Goal: Information Seeking & Learning: Learn about a topic

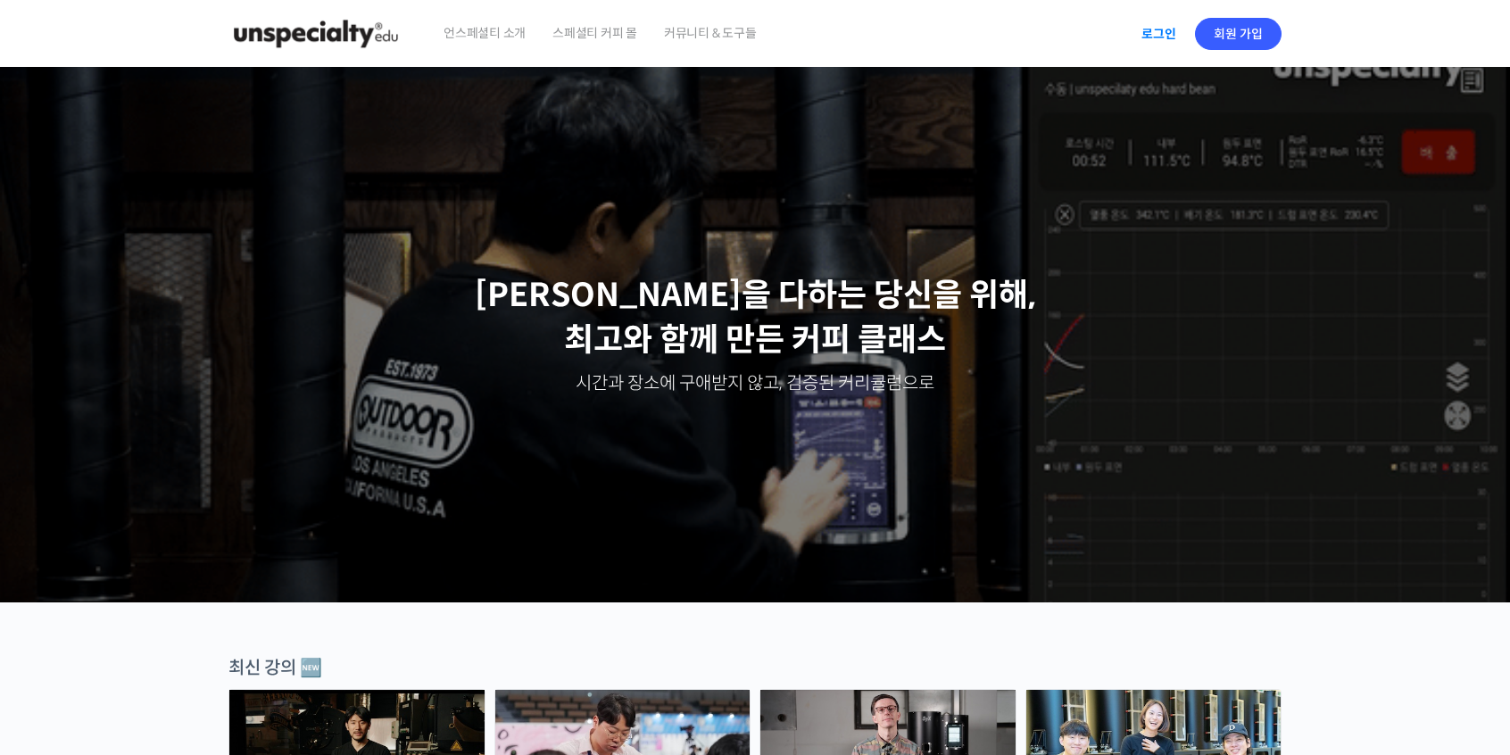
click at [1154, 49] on link "로그인" at bounding box center [1158, 33] width 56 height 41
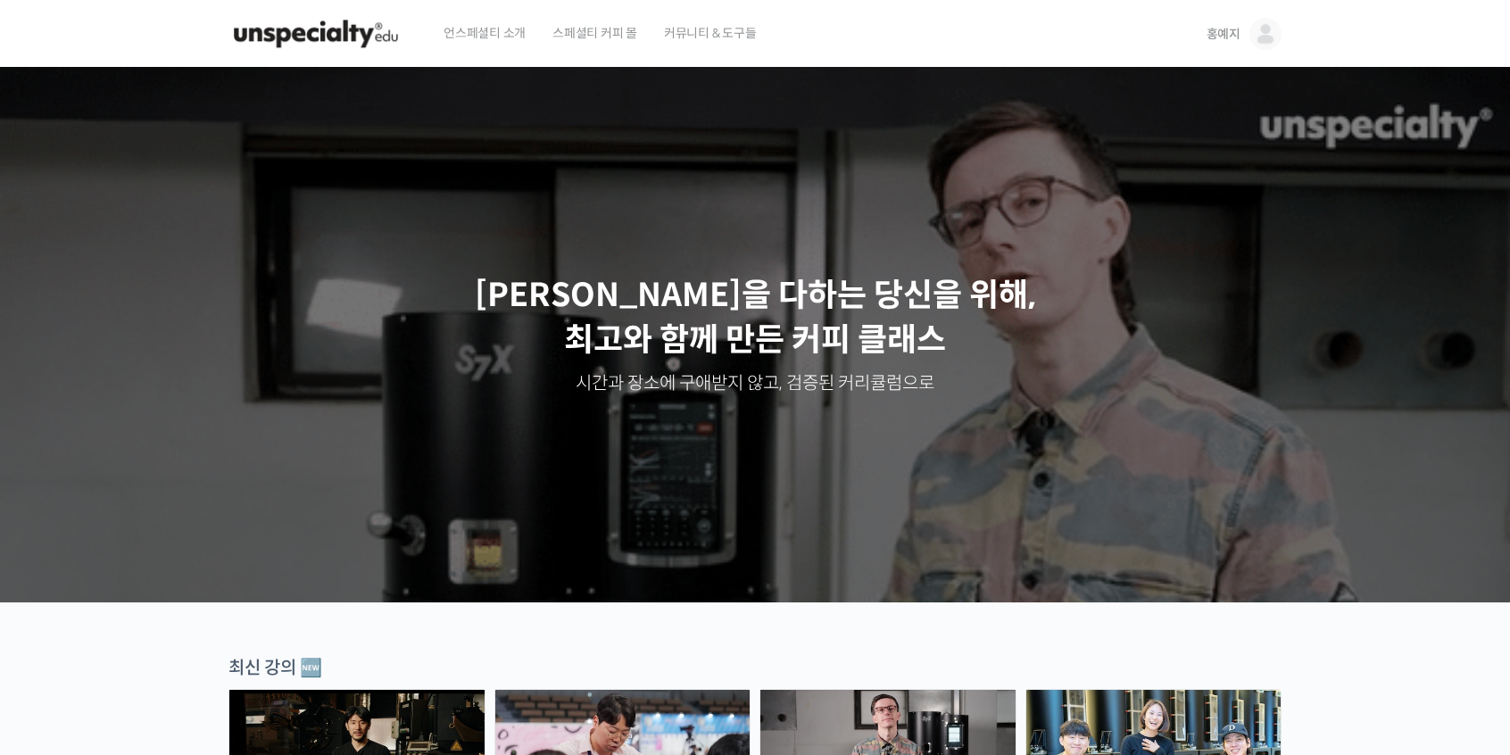
click at [1255, 32] on img at bounding box center [1265, 34] width 32 height 32
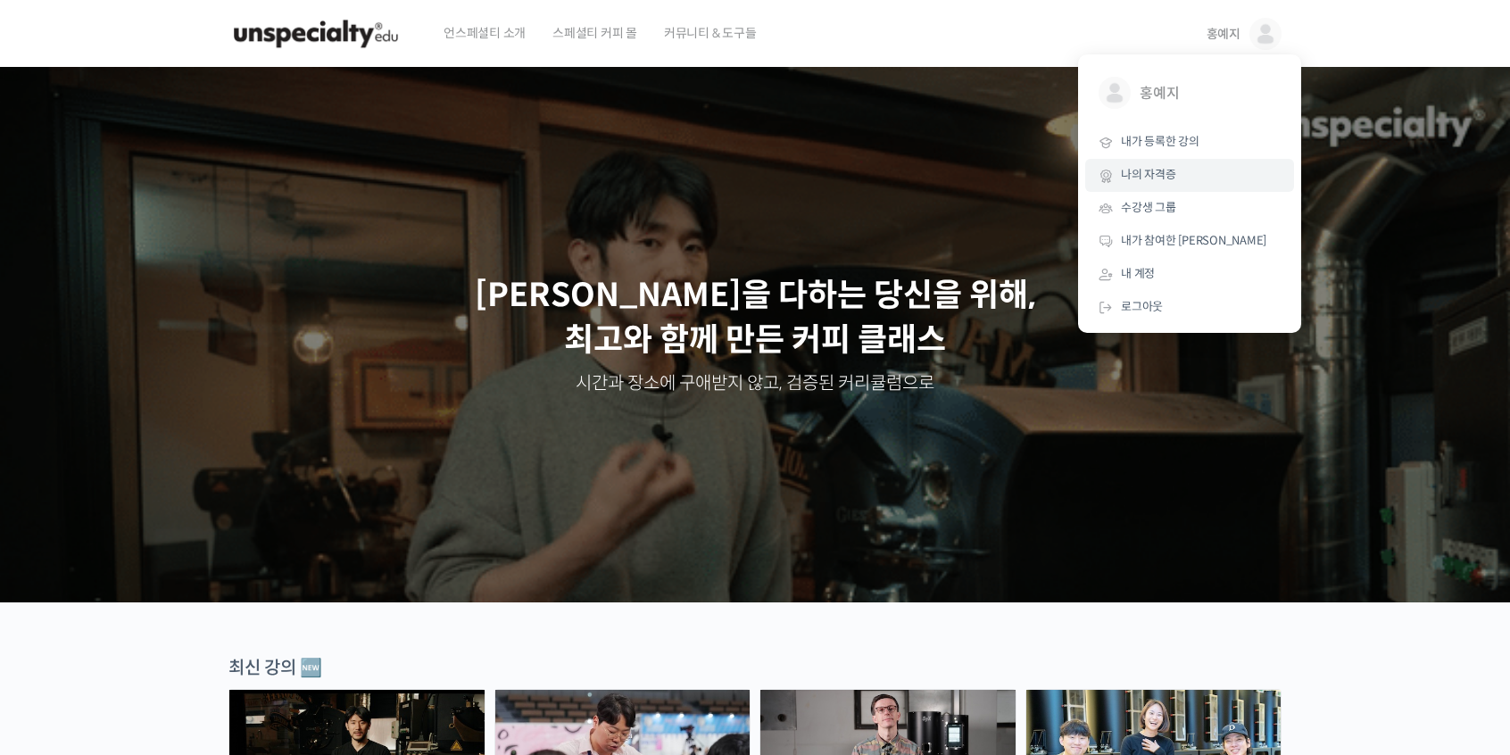
click at [1197, 178] on link "나의 자격증" at bounding box center [1189, 175] width 209 height 33
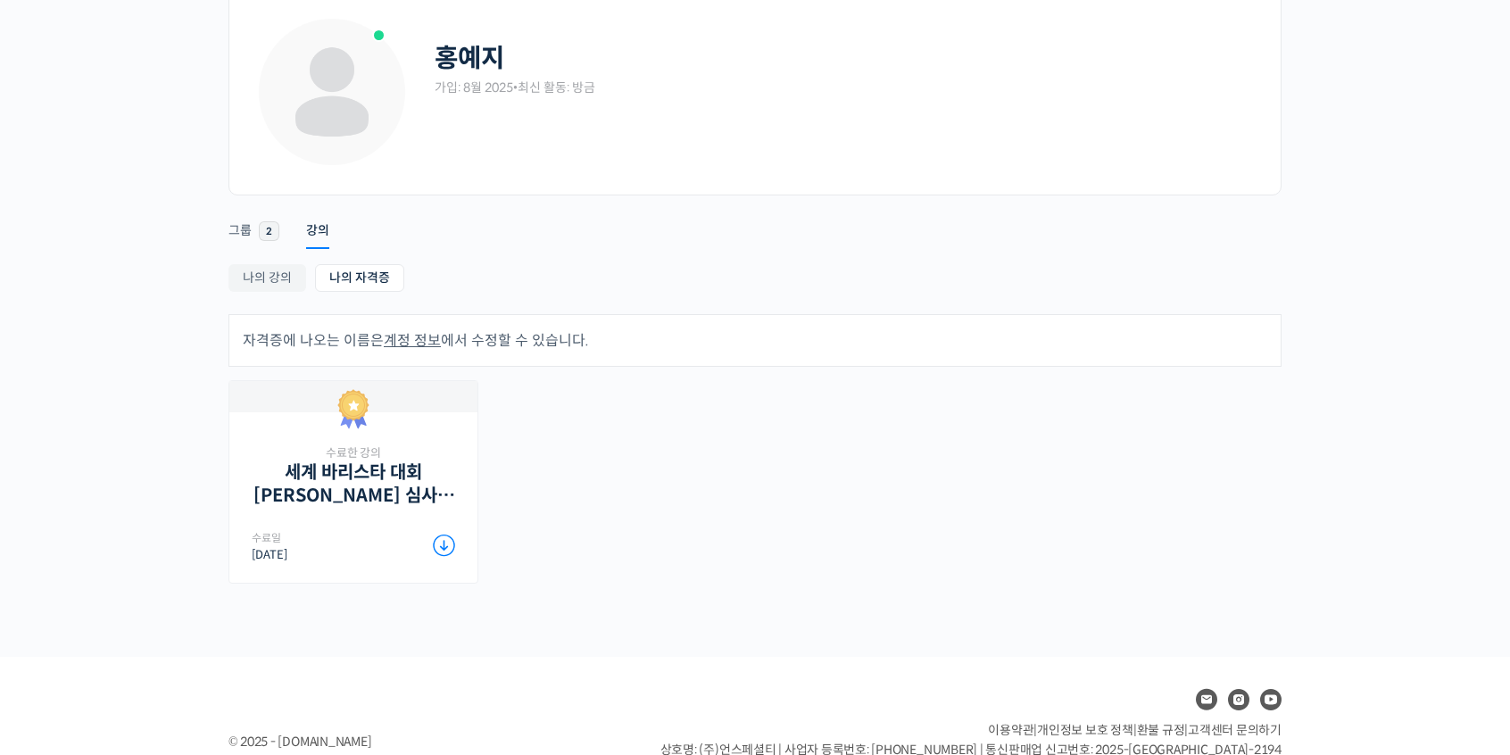
scroll to position [161, 0]
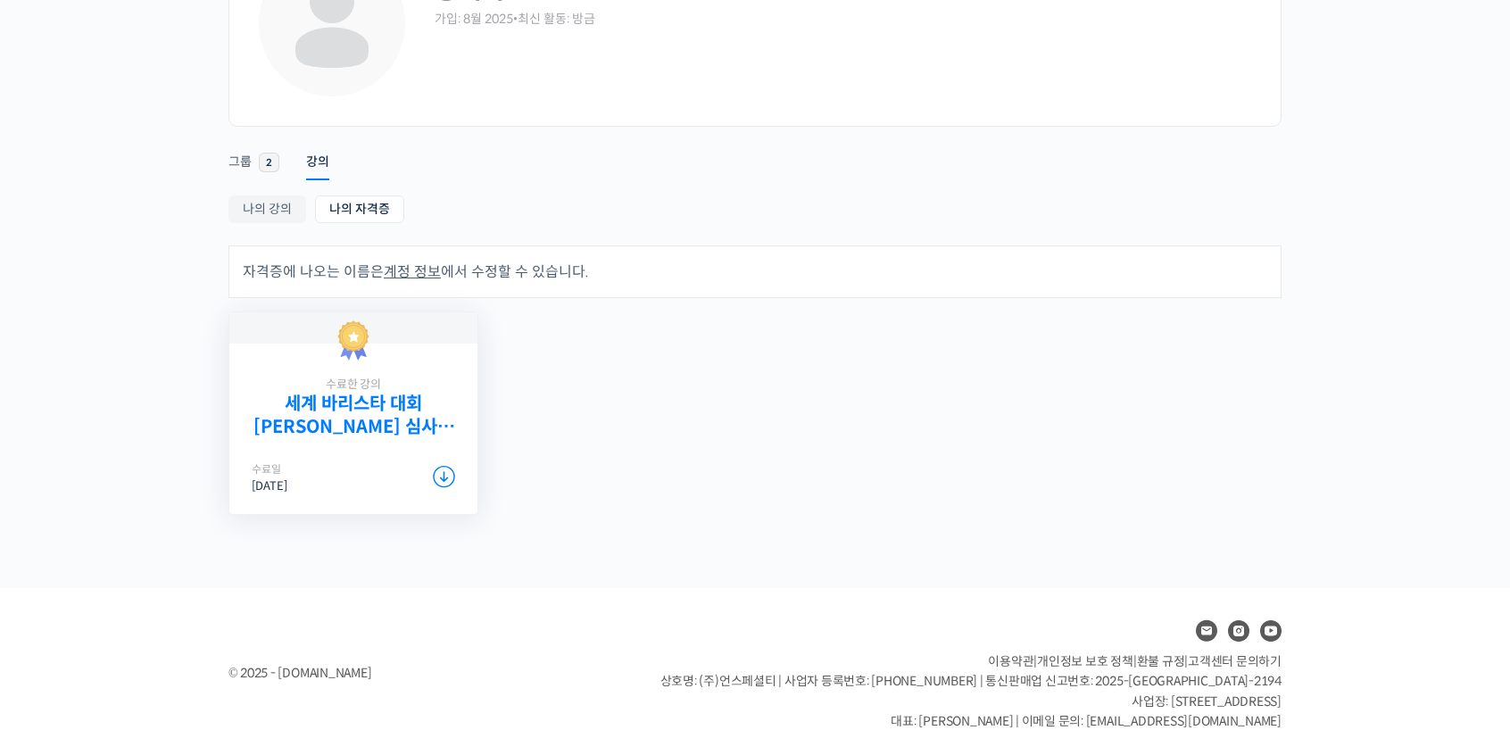
click at [334, 402] on link "세계 바리스타 대회 [PERSON_NAME] 심사위원의 커피 센서리 스킬 기초" at bounding box center [353, 415] width 203 height 45
click at [434, 472] on icon at bounding box center [444, 477] width 22 height 22
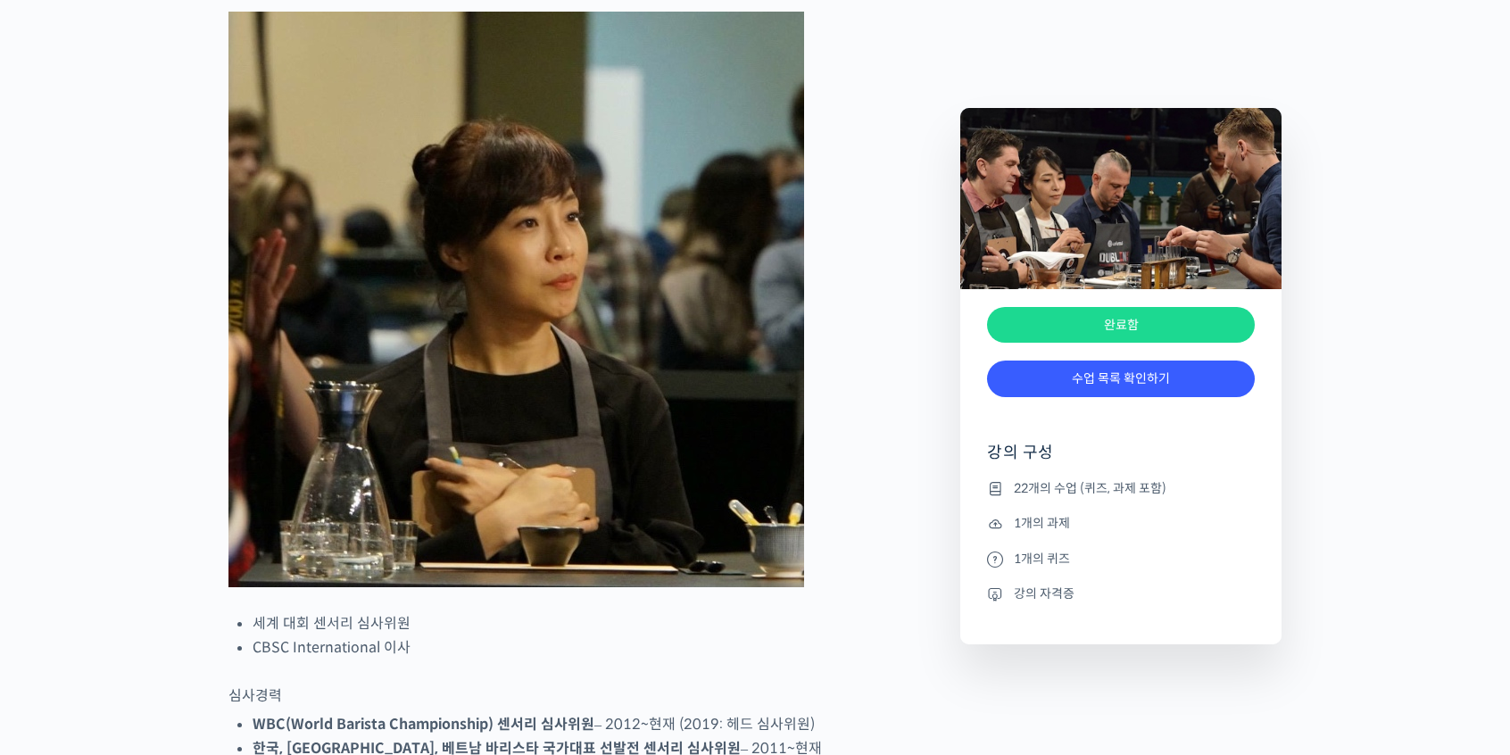
scroll to position [1071, 0]
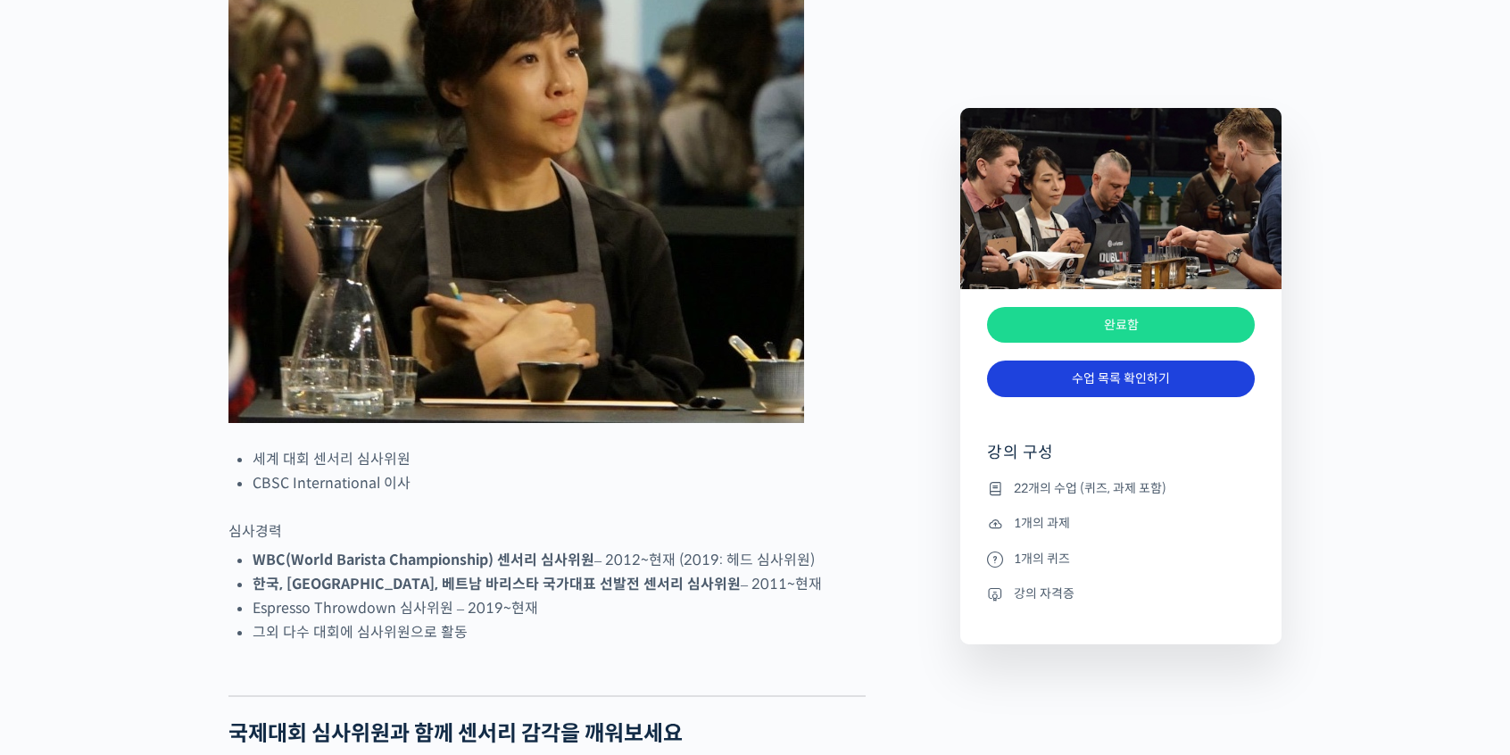
click at [1088, 381] on link "수업 목록 확인하기" at bounding box center [1121, 378] width 268 height 37
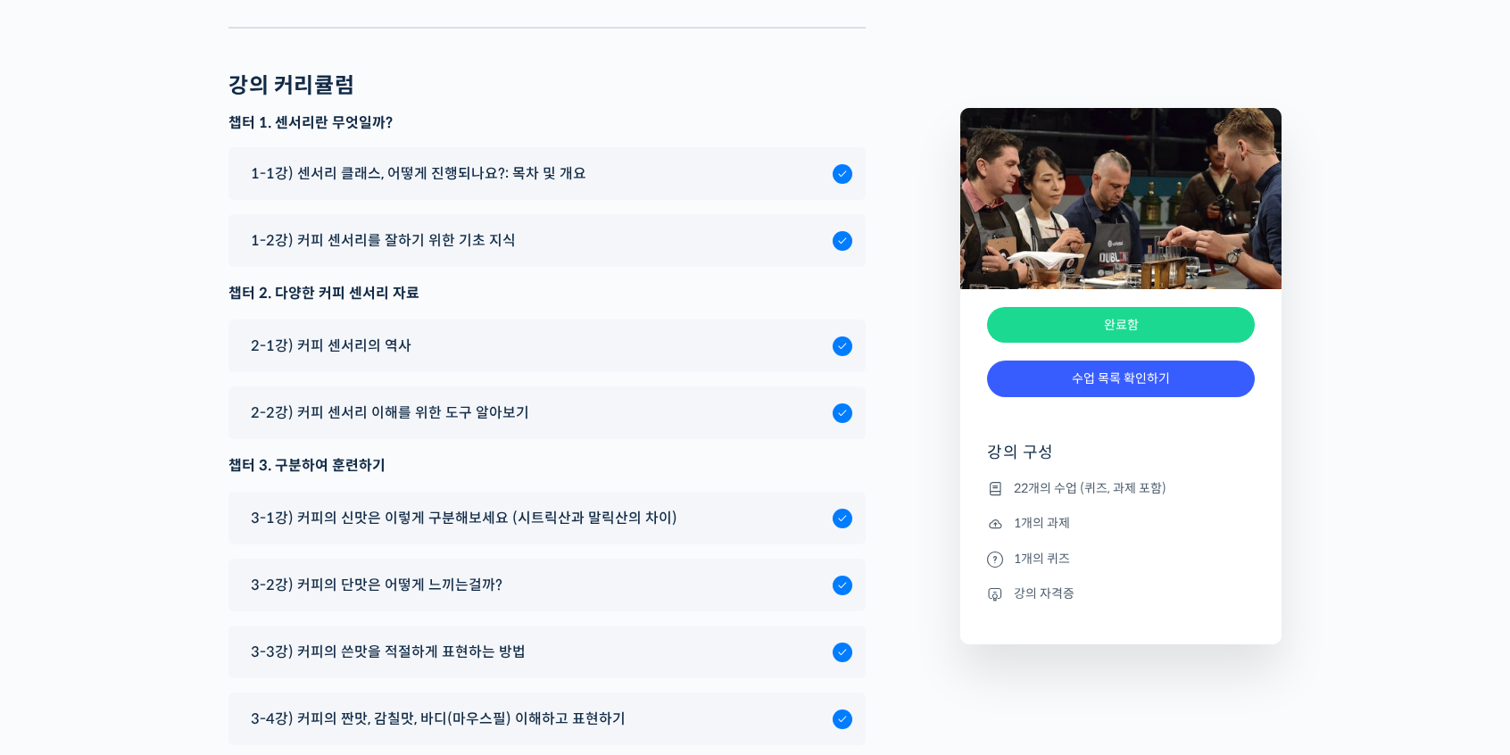
click at [1038, 524] on li "1개의 과제" at bounding box center [1121, 523] width 268 height 21
click at [1038, 493] on li "22개의 수업 (퀴즈, 과제 포함)" at bounding box center [1121, 487] width 268 height 21
click at [1080, 375] on link "수업 목록 확인하기" at bounding box center [1121, 378] width 268 height 37
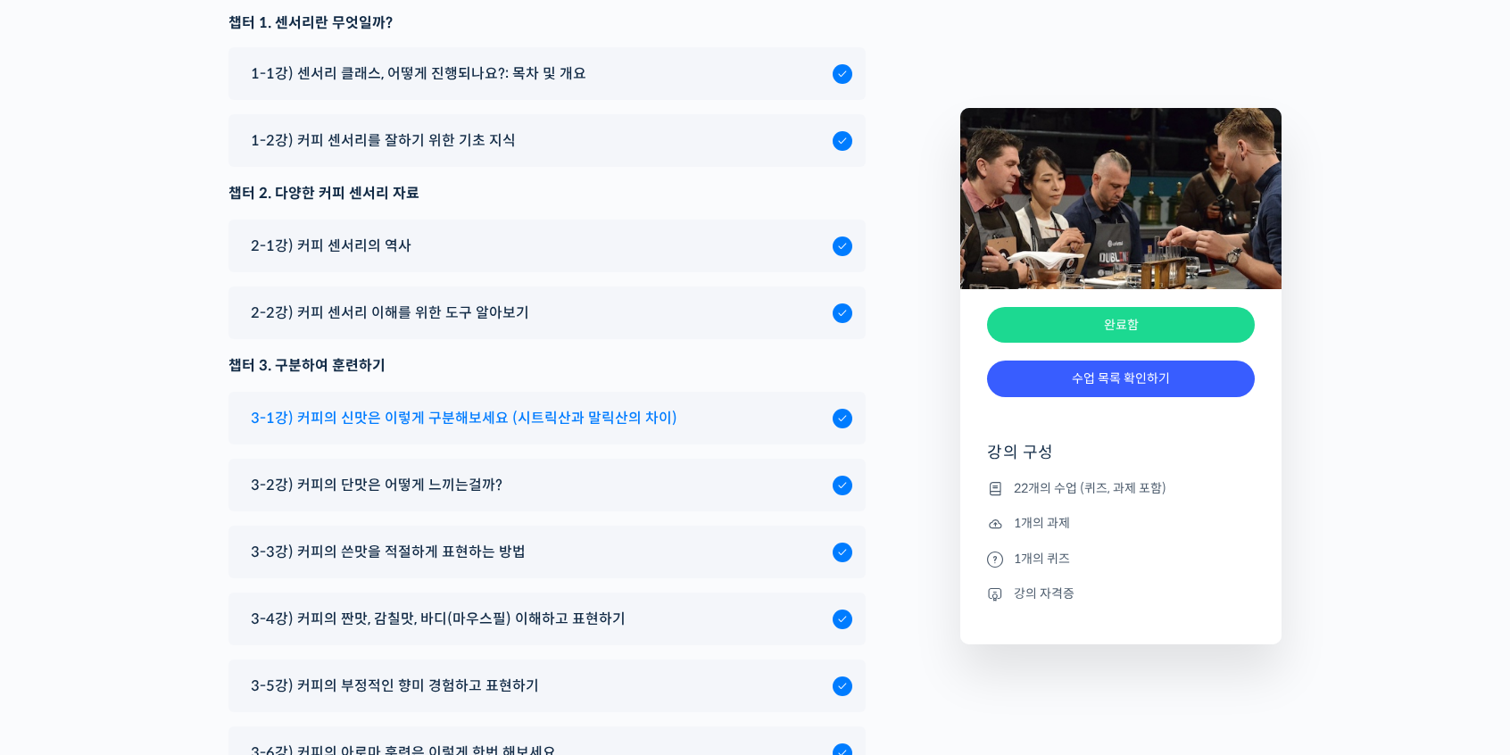
scroll to position [10538, 0]
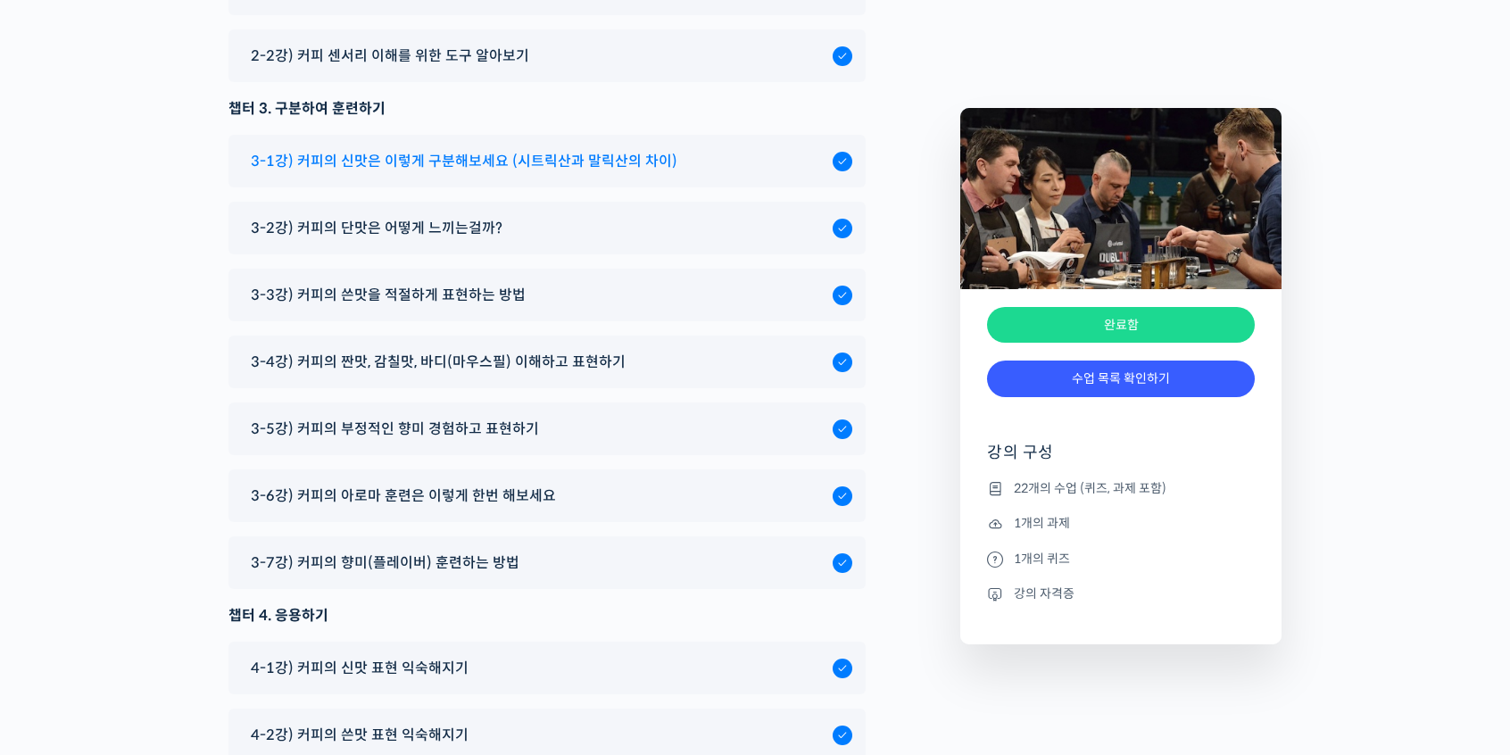
click at [510, 484] on span "3-6강) 커피의 아로마 훈련은 이렇게 한번 해보세요" at bounding box center [403, 496] width 305 height 24
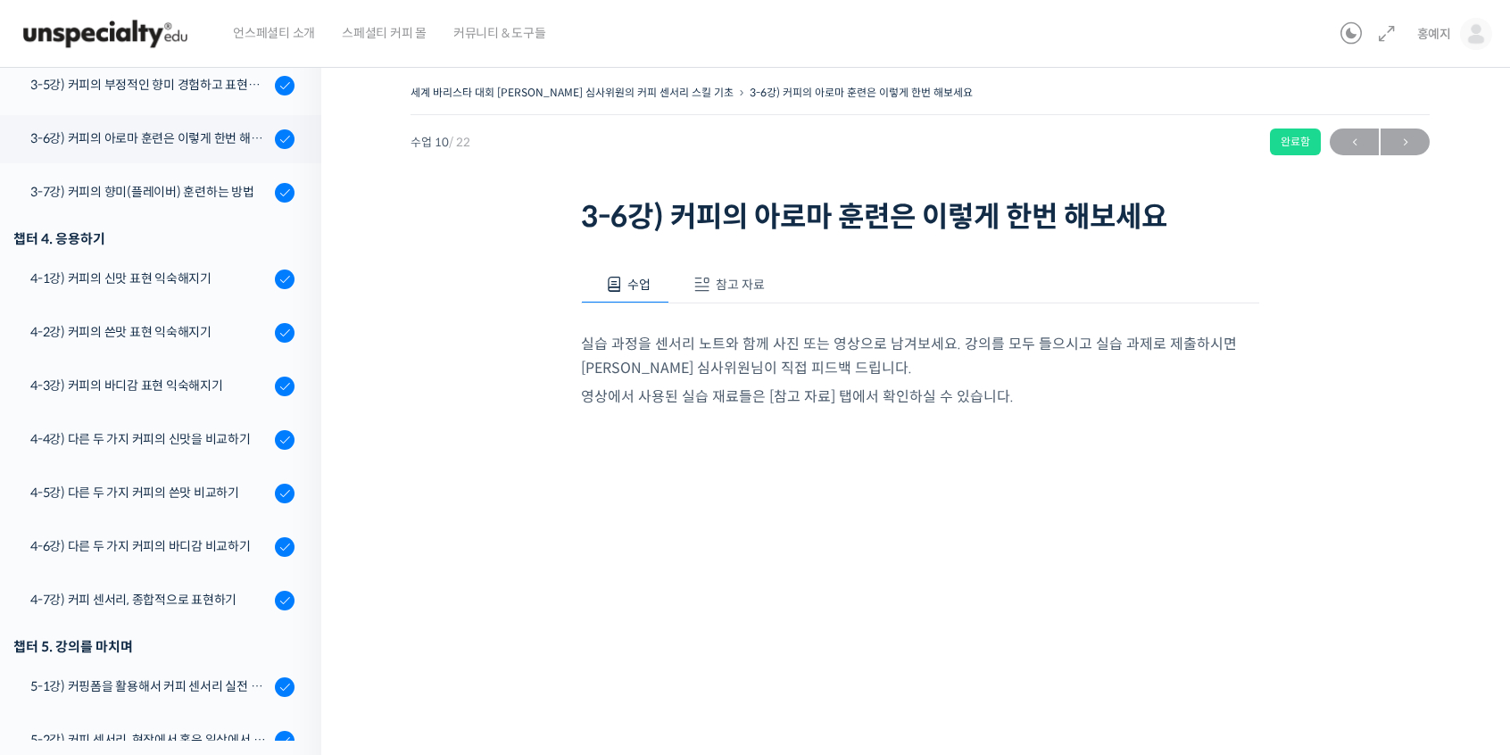
scroll to position [807, 0]
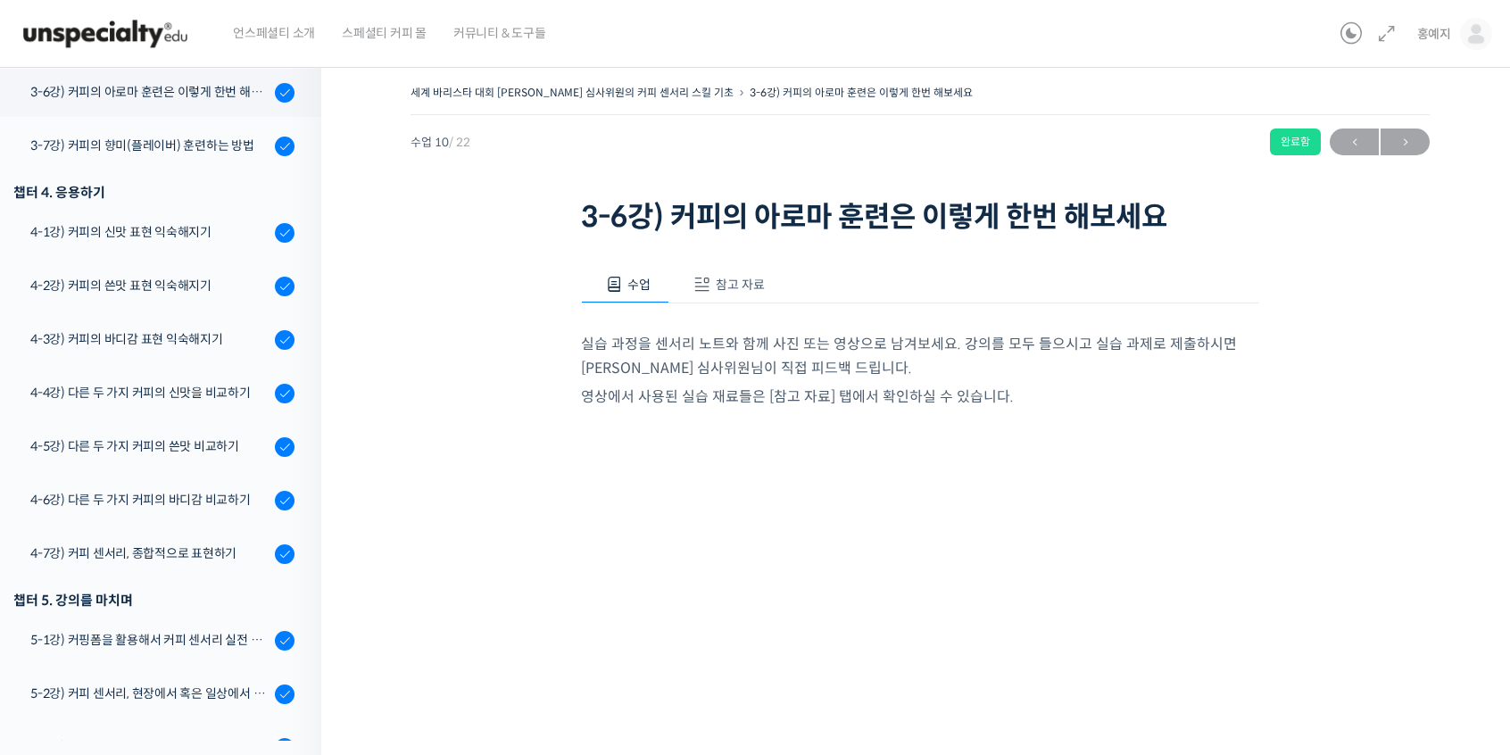
click at [739, 277] on span "참고 자료" at bounding box center [740, 285] width 49 height 16
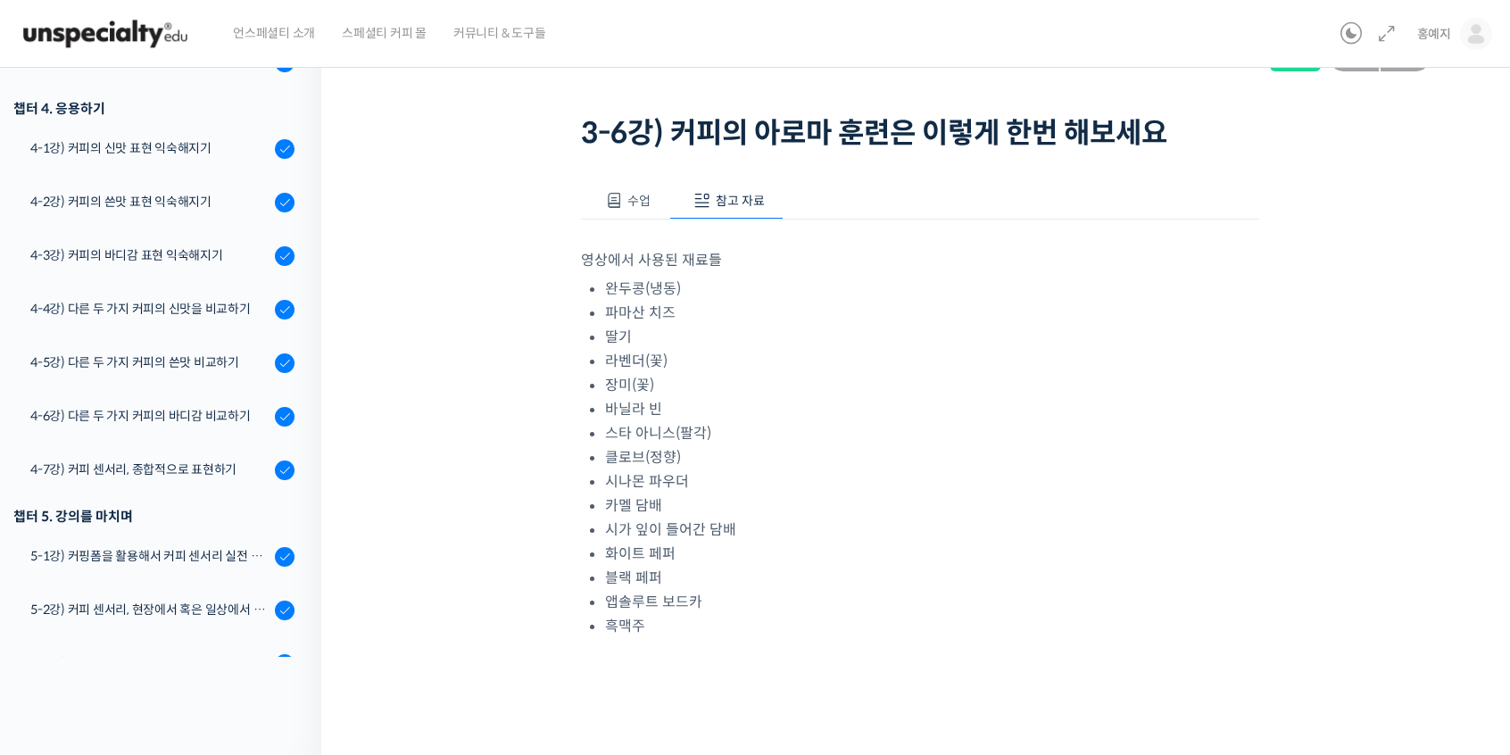
scroll to position [0, 0]
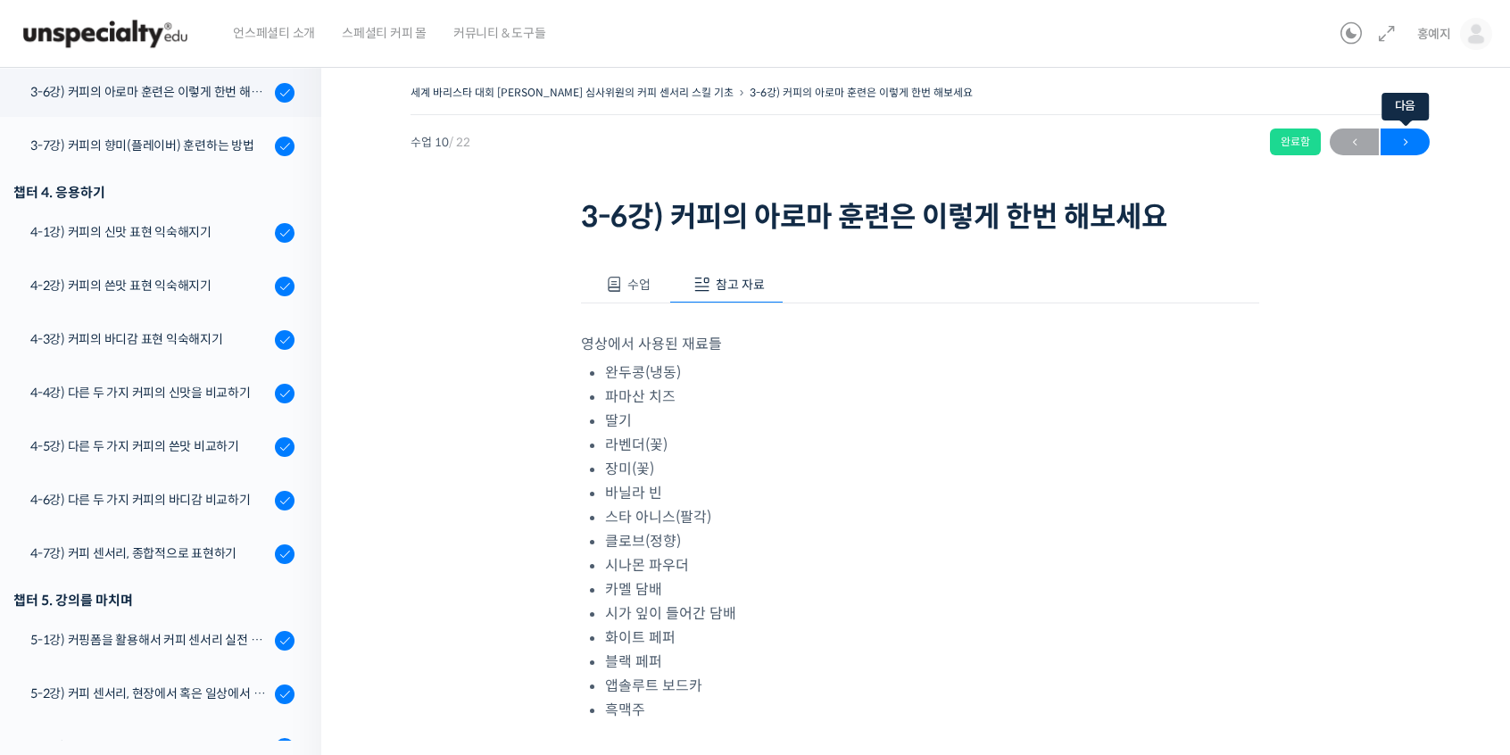
click at [1403, 133] on span "→" at bounding box center [1404, 142] width 49 height 24
click at [1400, 145] on span "→" at bounding box center [1404, 142] width 49 height 24
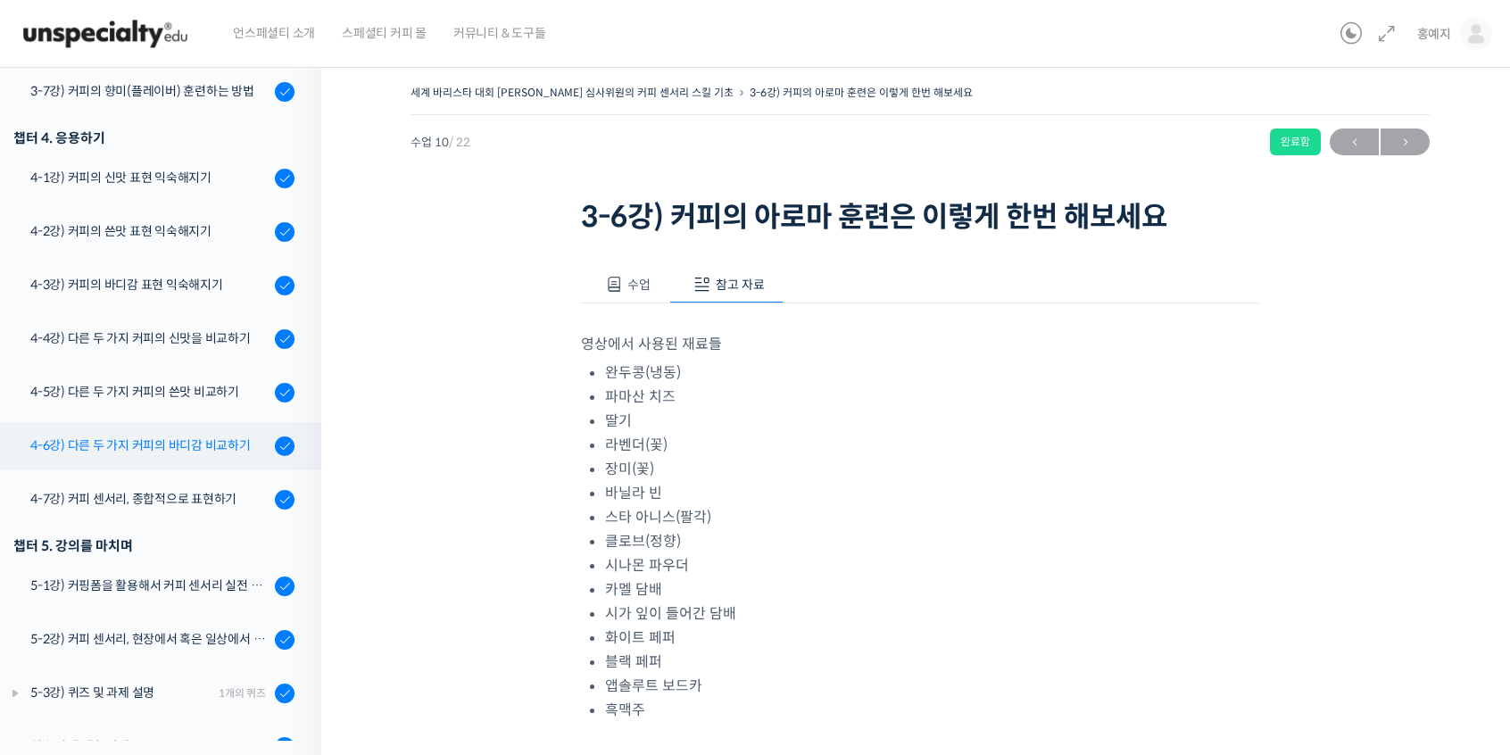
scroll to position [906, 0]
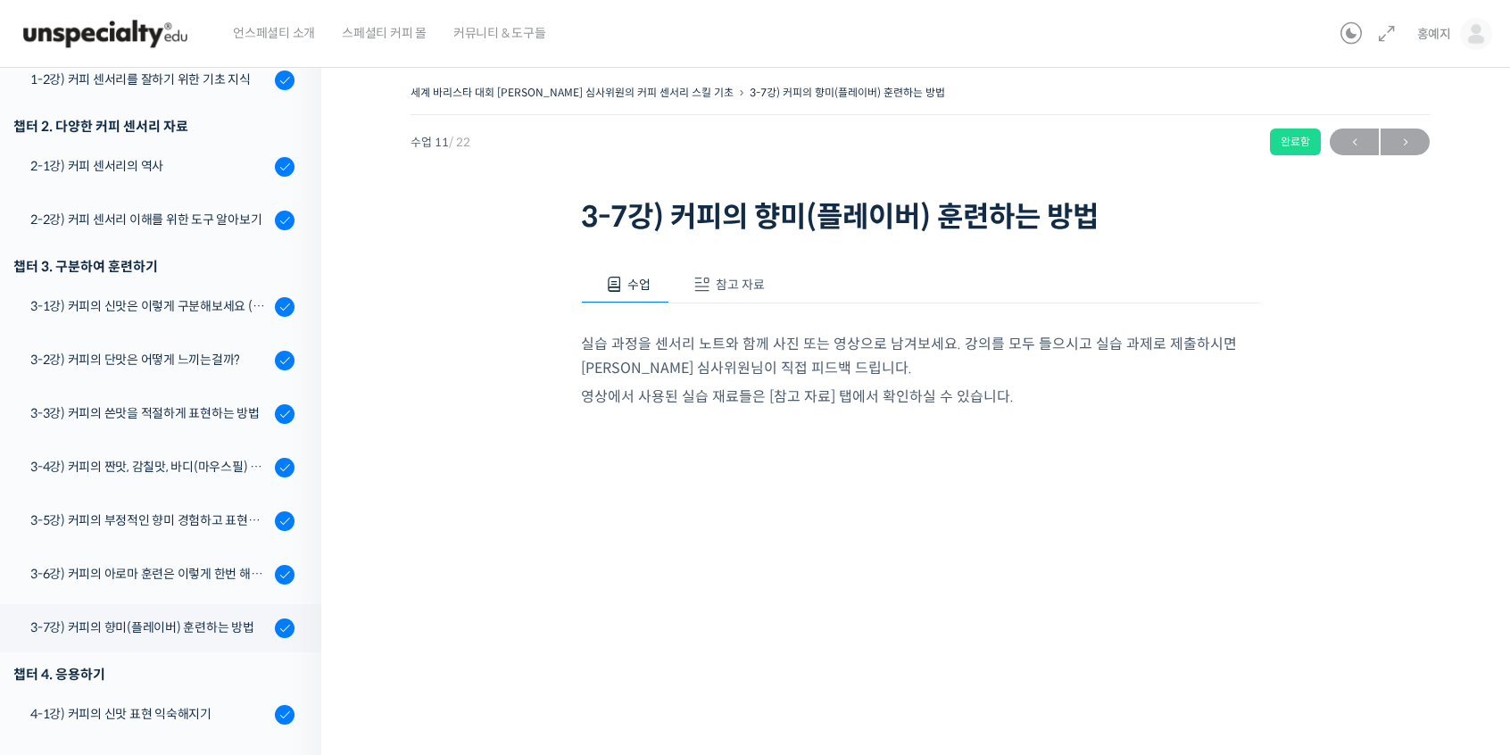
scroll to position [236, 0]
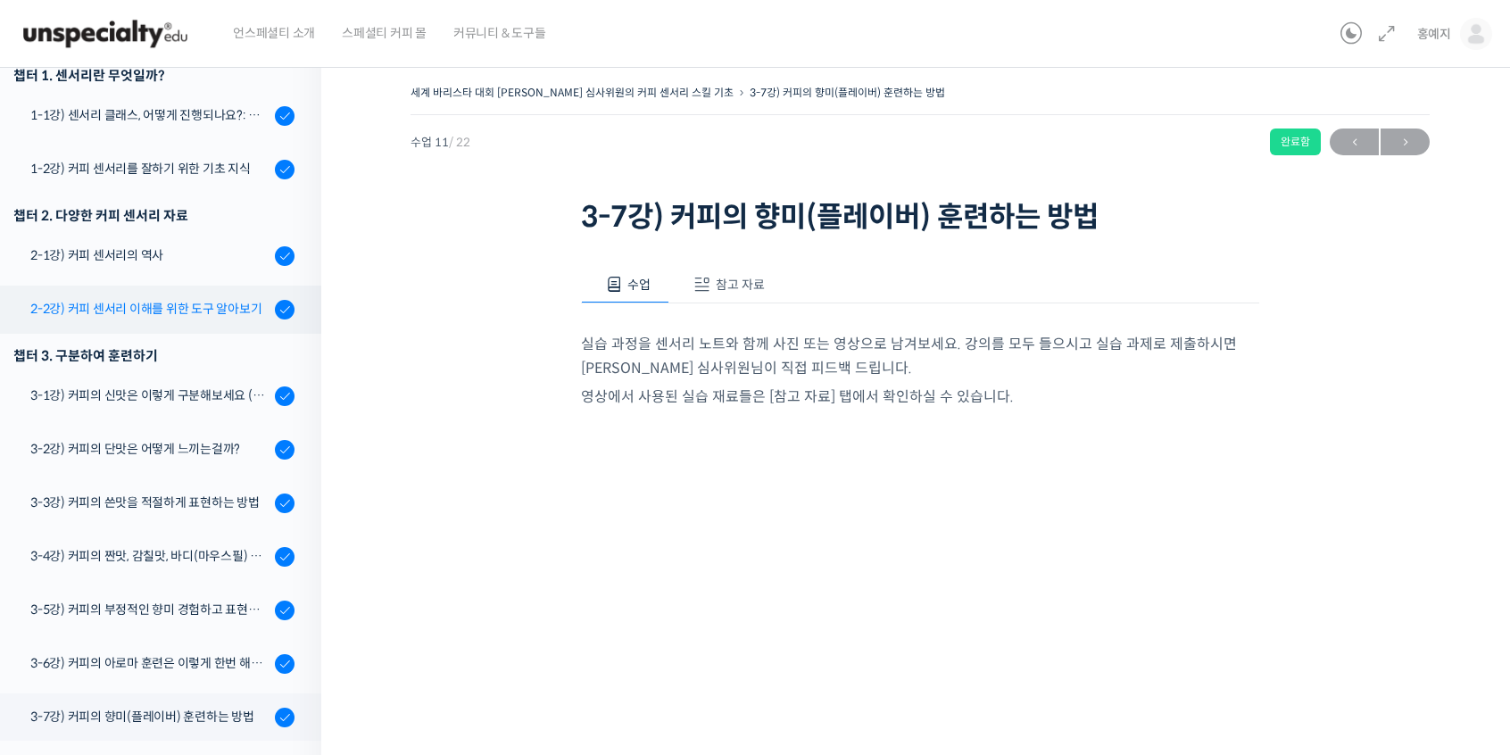
click at [151, 303] on div "2-2강) 커피 센서리 이해를 위한 도구 알아보기" at bounding box center [149, 309] width 239 height 20
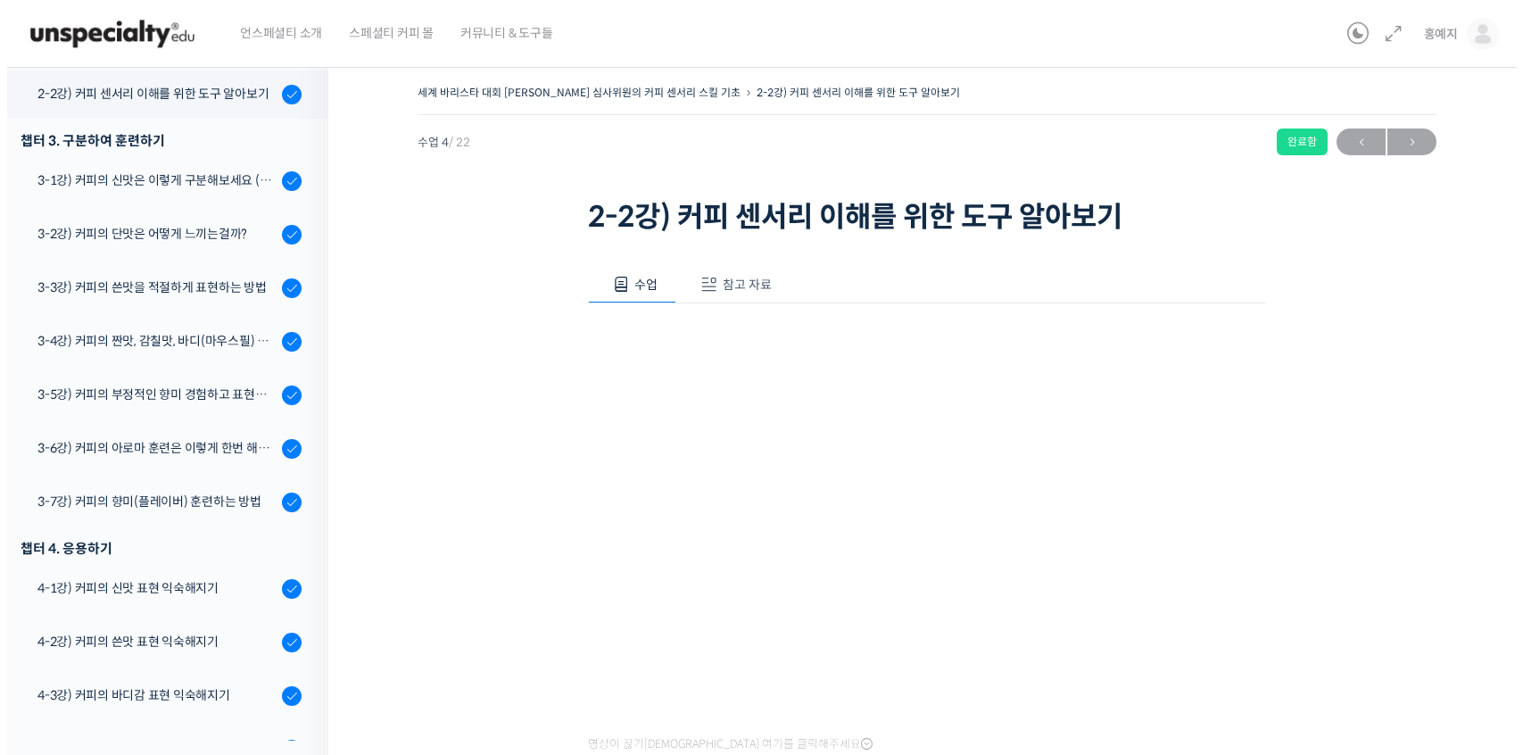
scroll to position [453, 0]
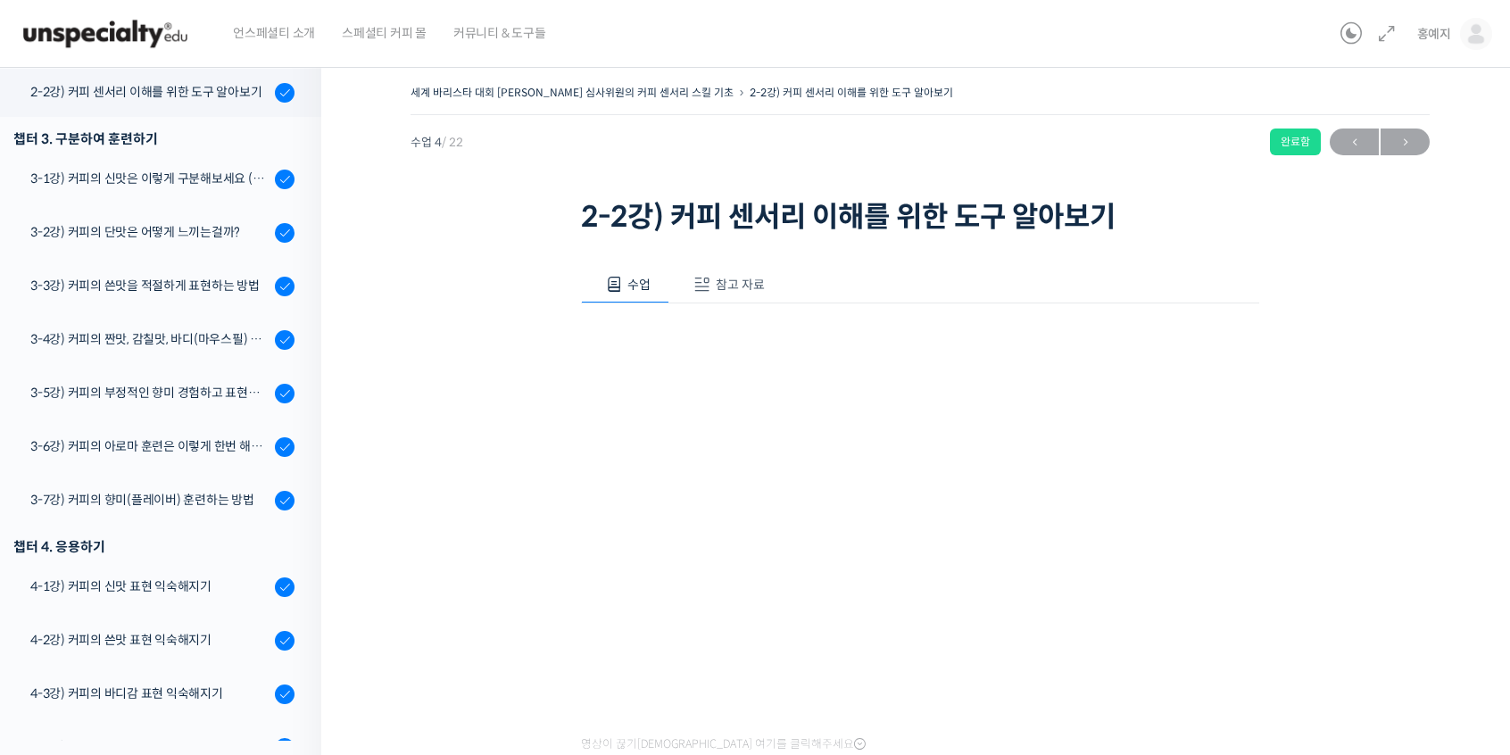
click at [741, 281] on span "참고 자료" at bounding box center [740, 285] width 49 height 16
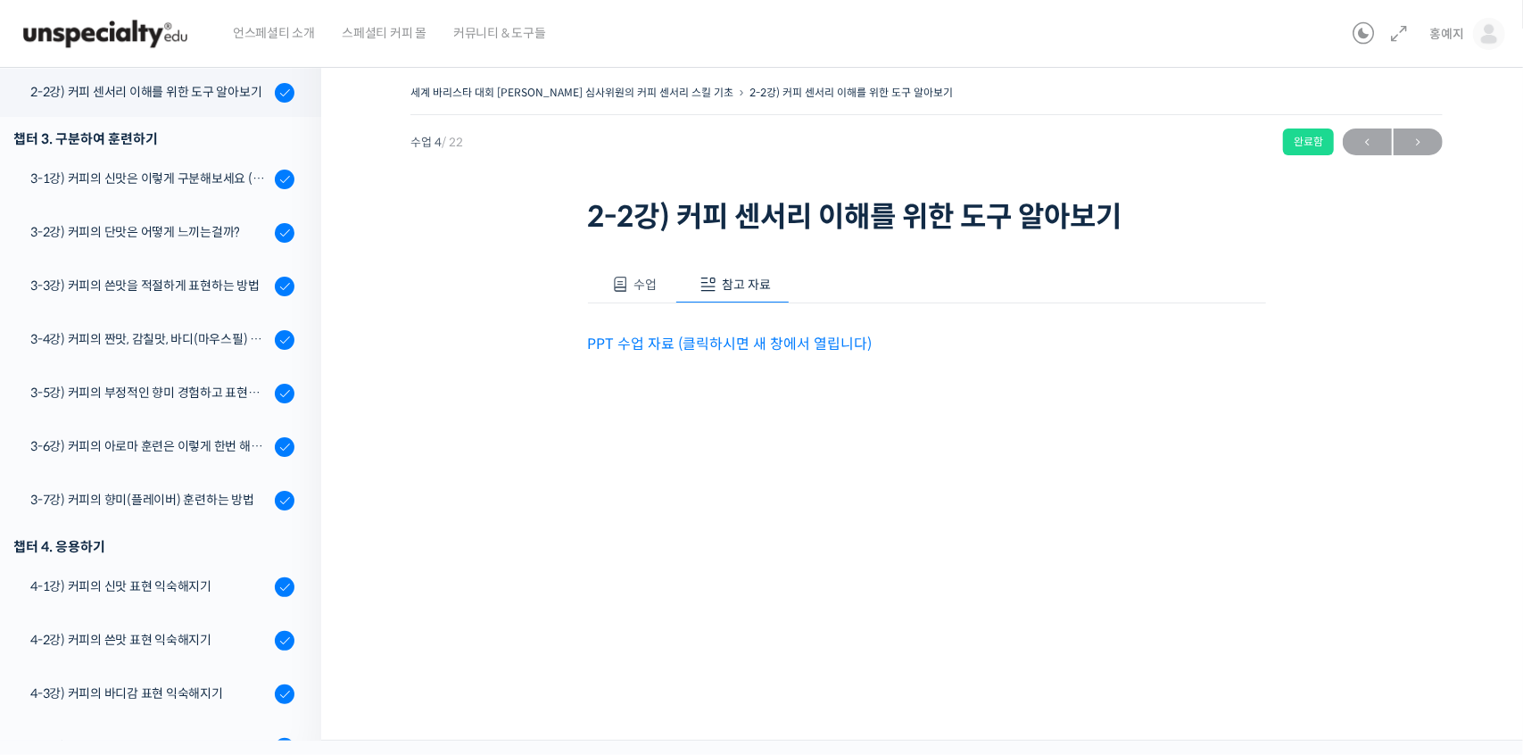
click at [741, 291] on span "참고 자료" at bounding box center [746, 285] width 49 height 16
